Goal: Feedback & Contribution: Leave review/rating

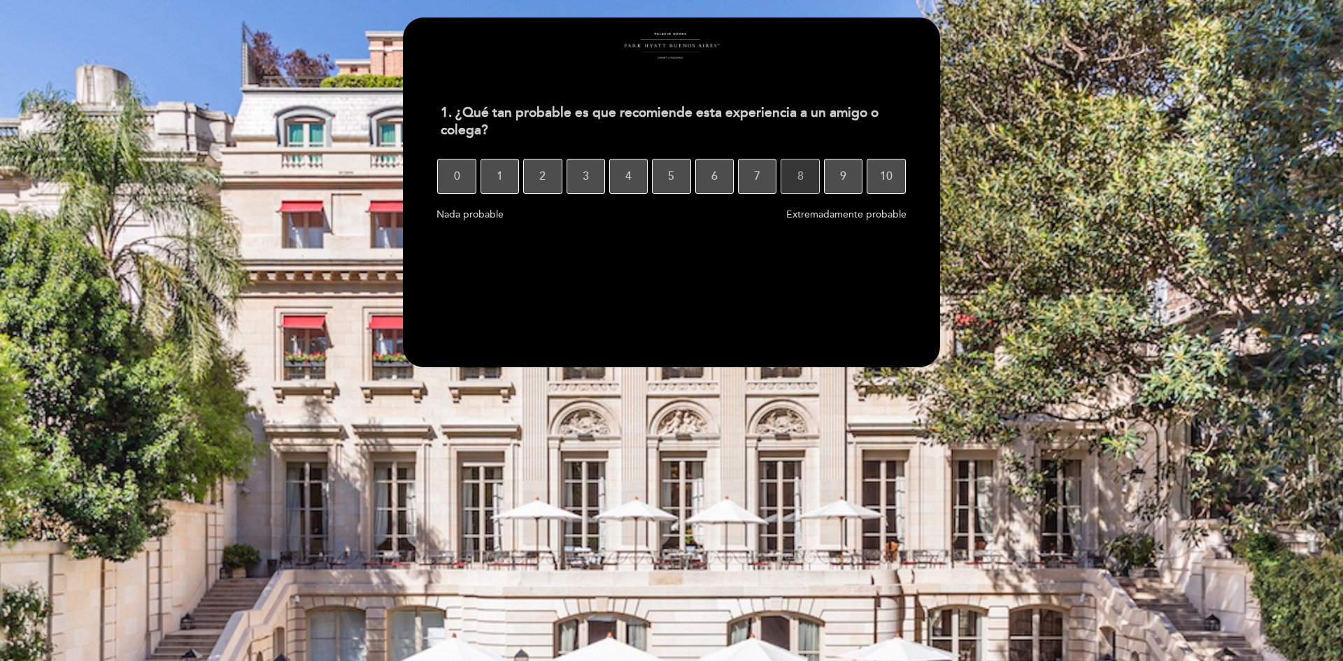
click at [797, 183] on span "8" at bounding box center [800, 176] width 6 height 39
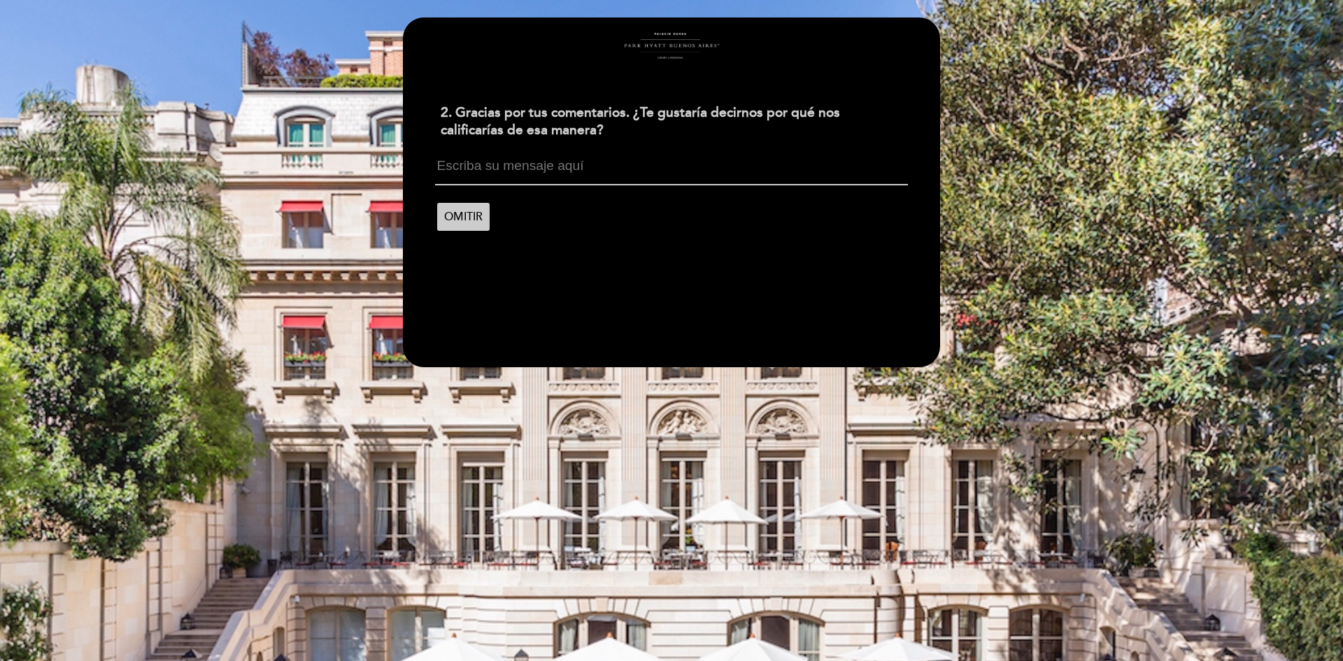
click at [606, 173] on textarea at bounding box center [671, 172] width 472 height 27
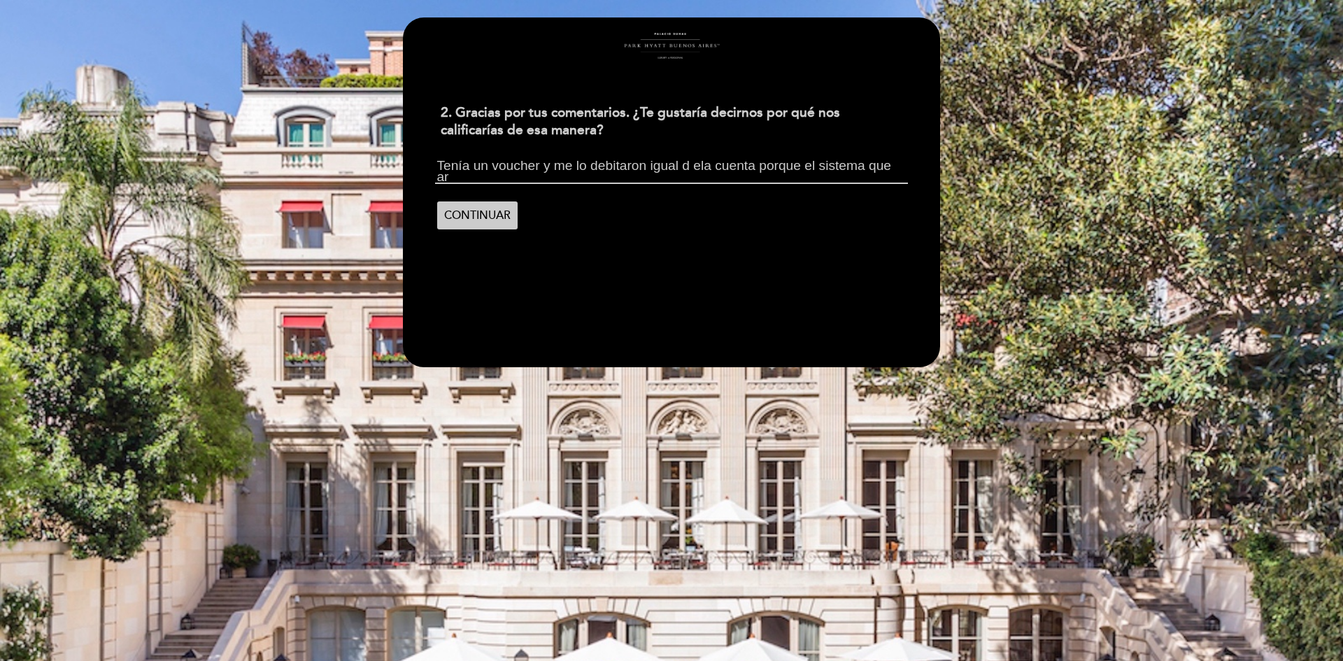
scroll to position [1, 0]
type textarea "Tenía un voucher y me lo debitaron igual d ela cuenta porque el sistema que arm…"
click at [478, 216] on span "CONTINUAR" at bounding box center [477, 215] width 66 height 39
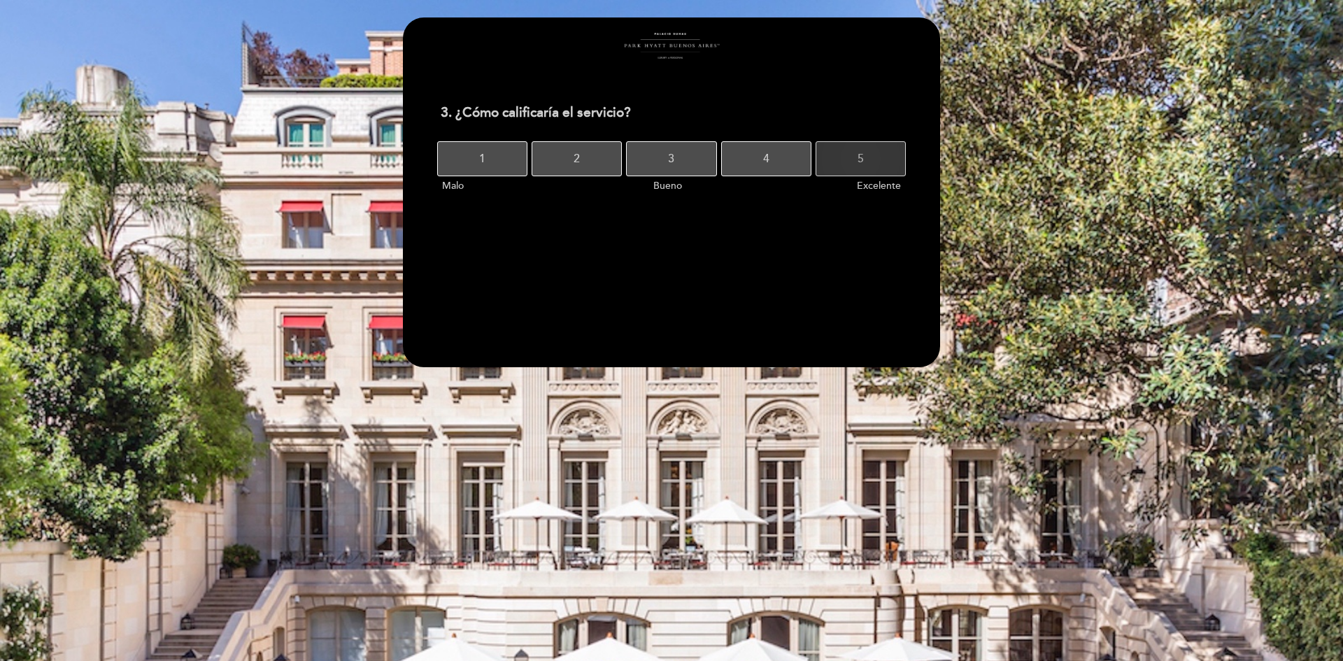
click at [866, 161] on button "5" at bounding box center [860, 158] width 90 height 35
click at [798, 157] on button "8" at bounding box center [789, 158] width 43 height 35
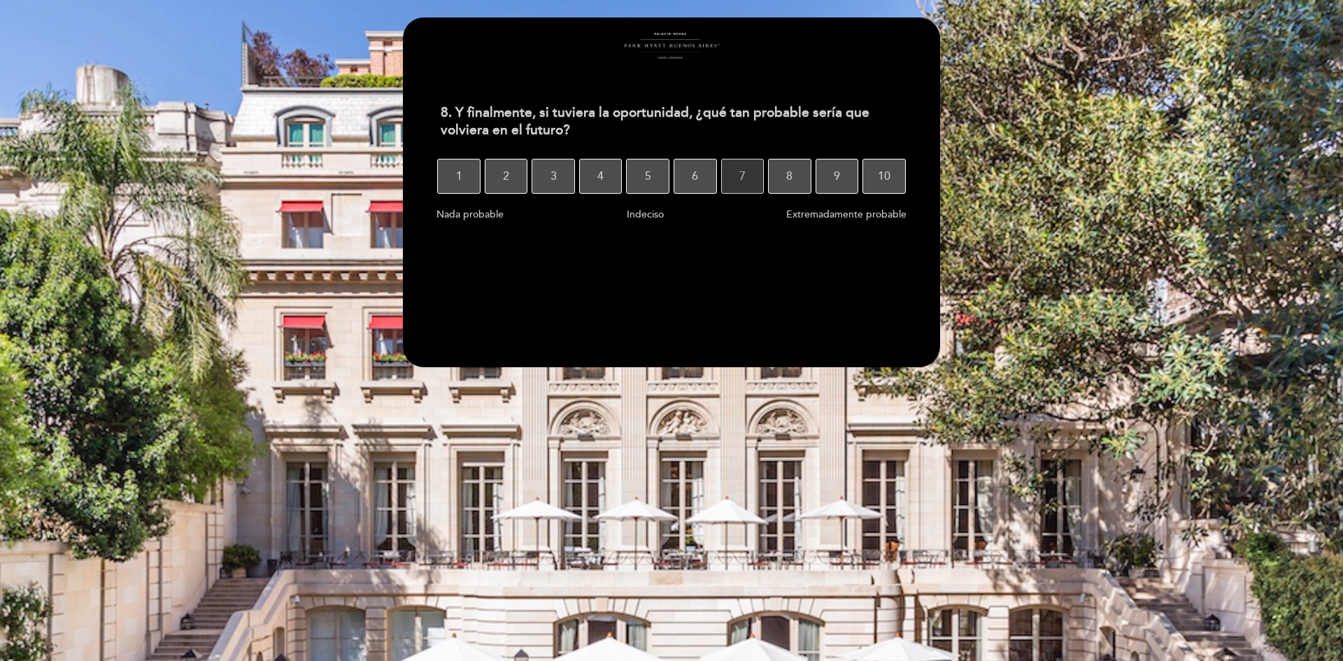
click at [747, 171] on button "7" at bounding box center [742, 176] width 43 height 35
select select "es"
